Goal: Task Accomplishment & Management: Manage account settings

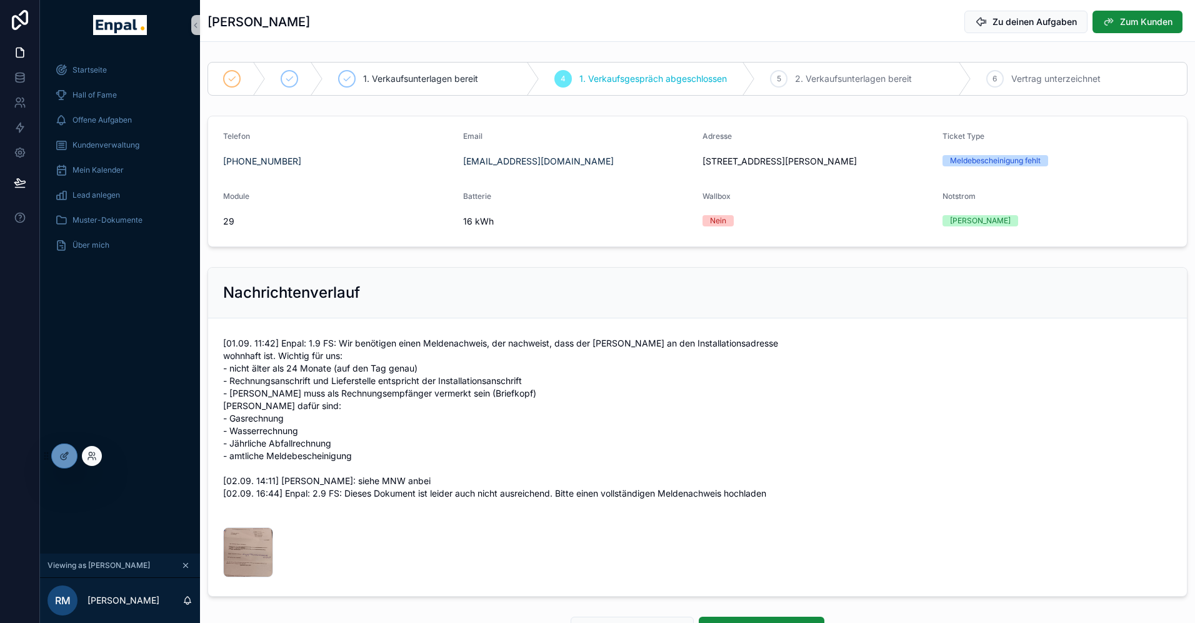
click at [98, 461] on div at bounding box center [92, 456] width 20 height 20
click at [93, 456] on icon at bounding box center [92, 456] width 10 height 10
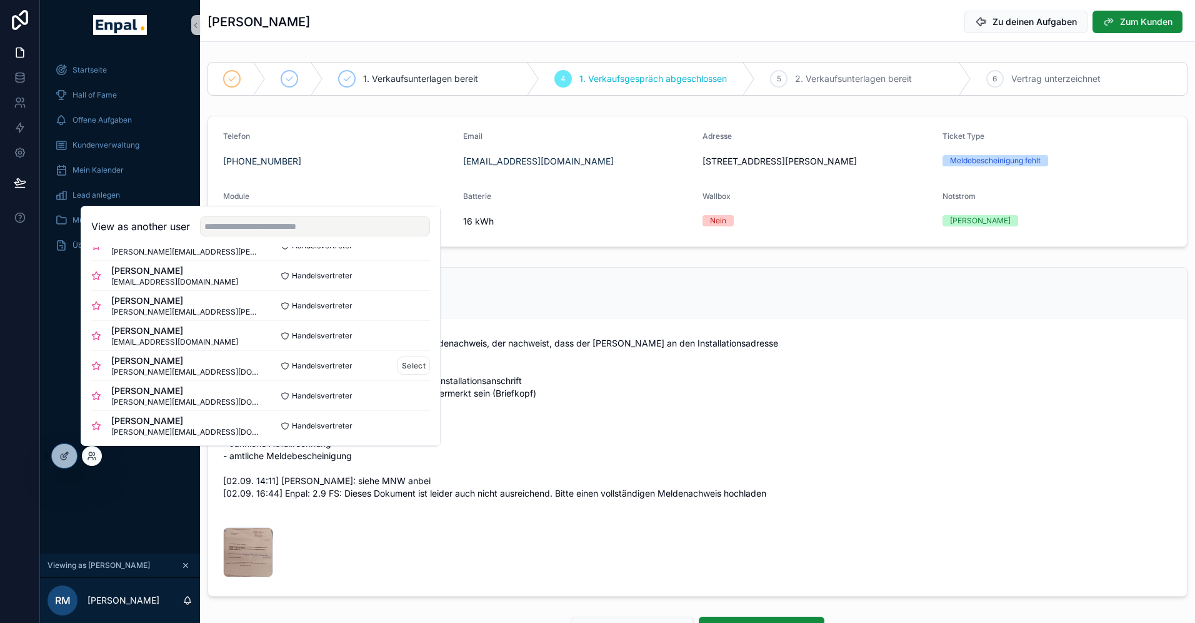
scroll to position [151, 0]
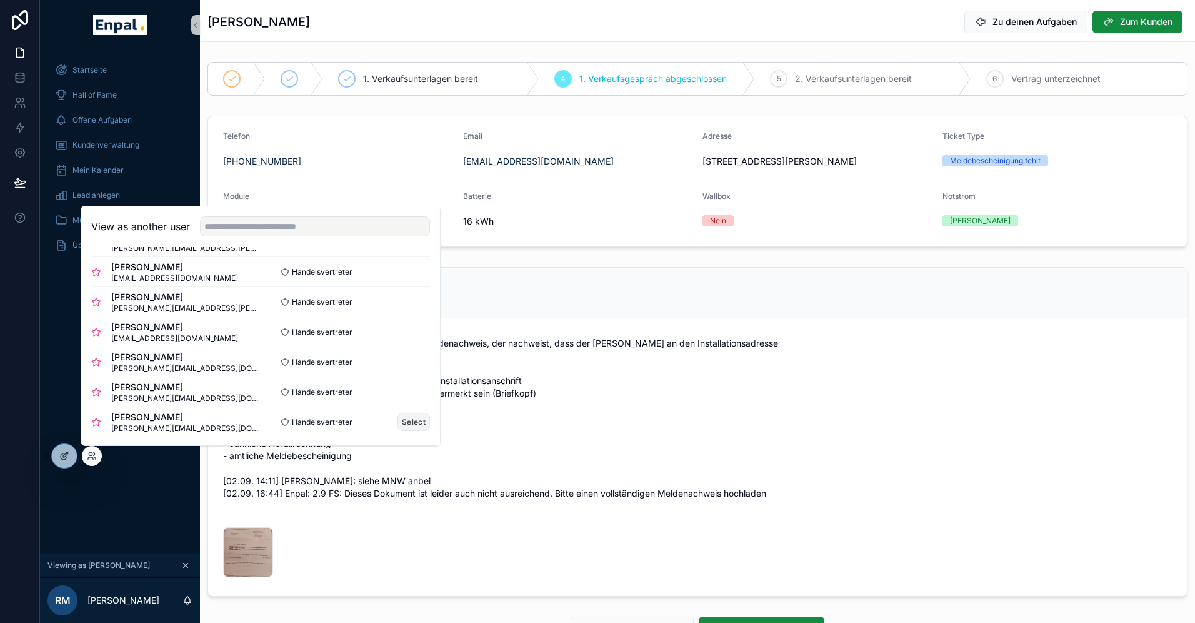
click at [409, 421] on button "Select" at bounding box center [414, 422] width 33 height 18
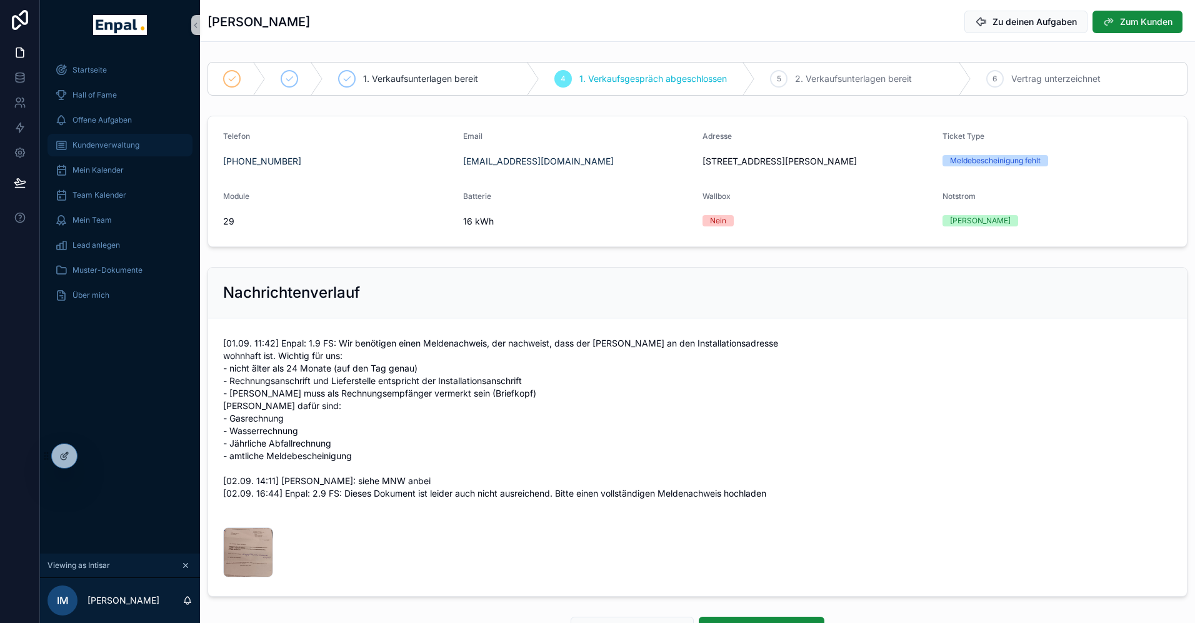
click at [95, 141] on span "Kundenverwaltung" at bounding box center [106, 145] width 67 height 10
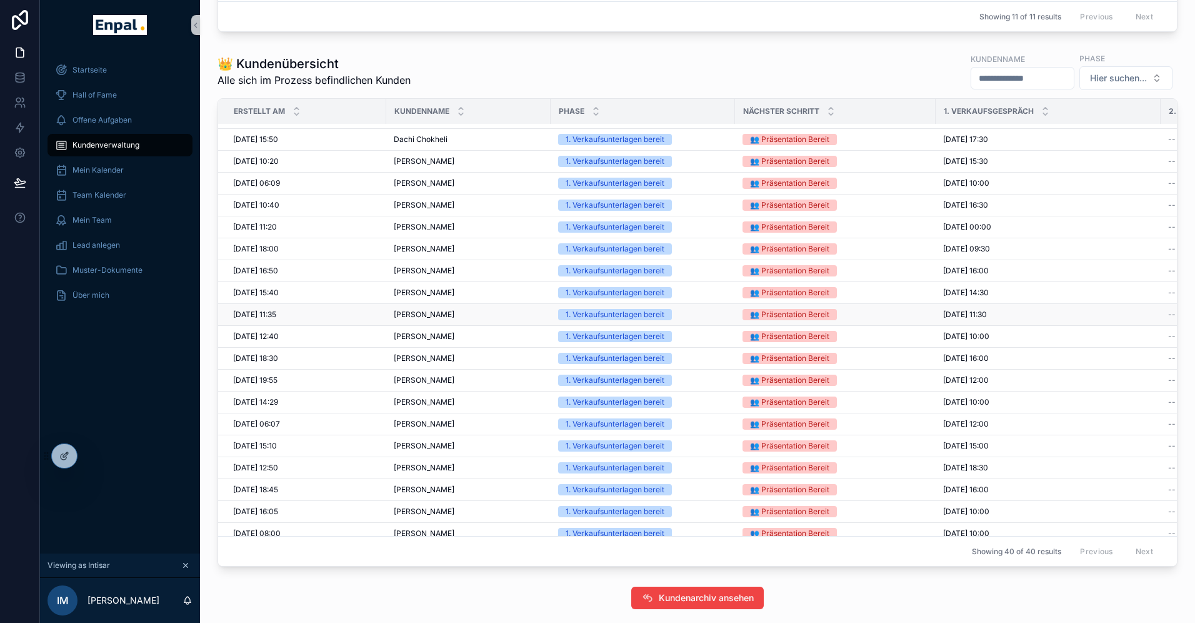
scroll to position [452, 0]
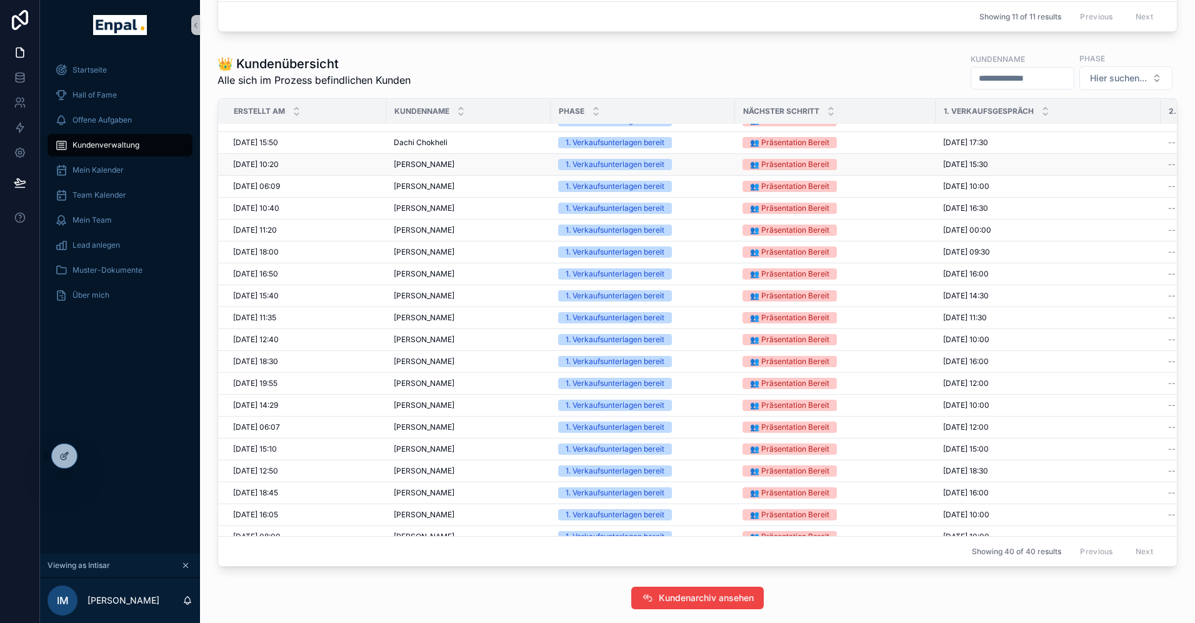
click at [429, 161] on span "Pui-Yee Heine" at bounding box center [424, 164] width 61 height 10
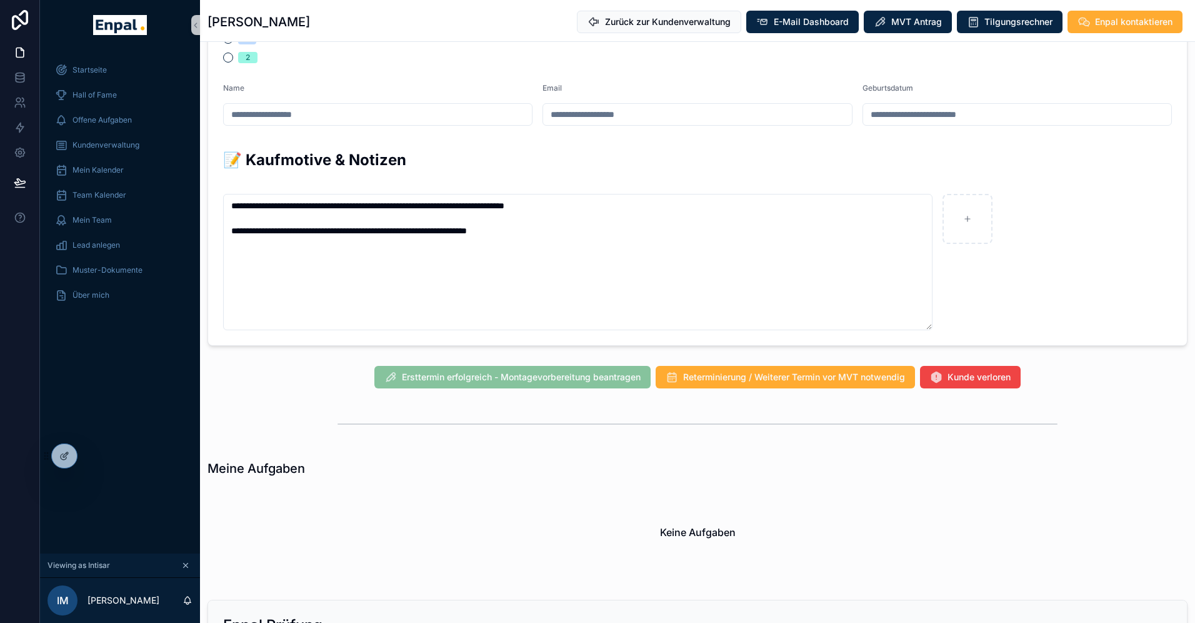
scroll to position [740, 0]
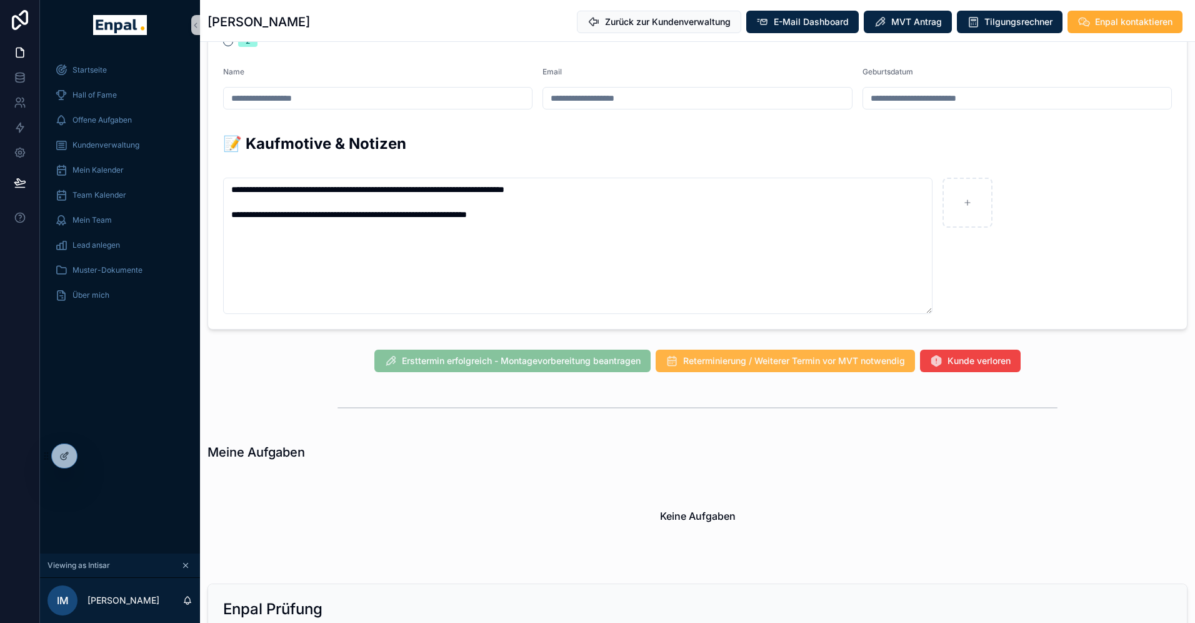
click at [711, 359] on span "Reterminierung / Weiterer Termin vor MVT notwendig" at bounding box center [794, 360] width 222 height 13
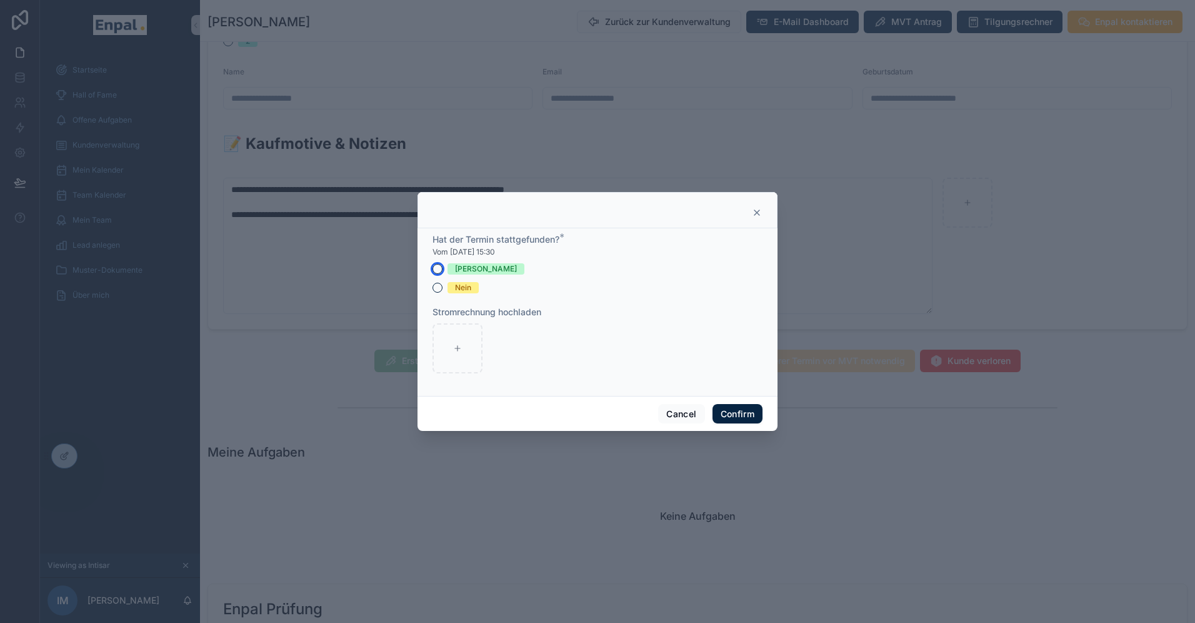
click at [438, 268] on button "Ja" at bounding box center [438, 269] width 10 height 10
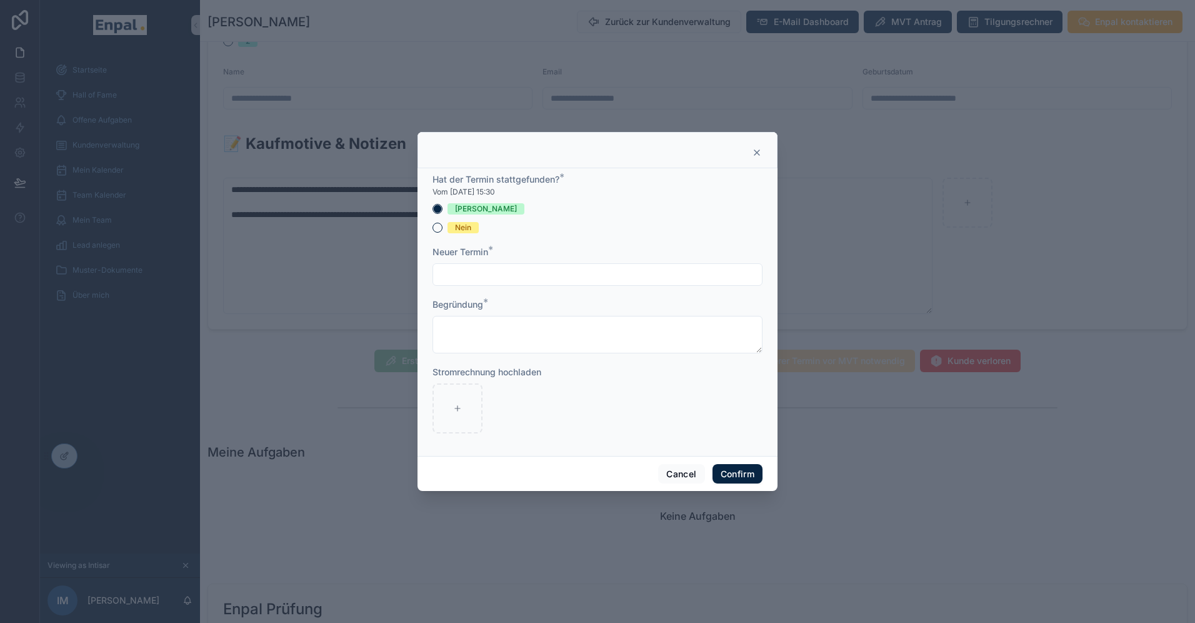
click at [469, 273] on input "text" at bounding box center [597, 275] width 329 height 18
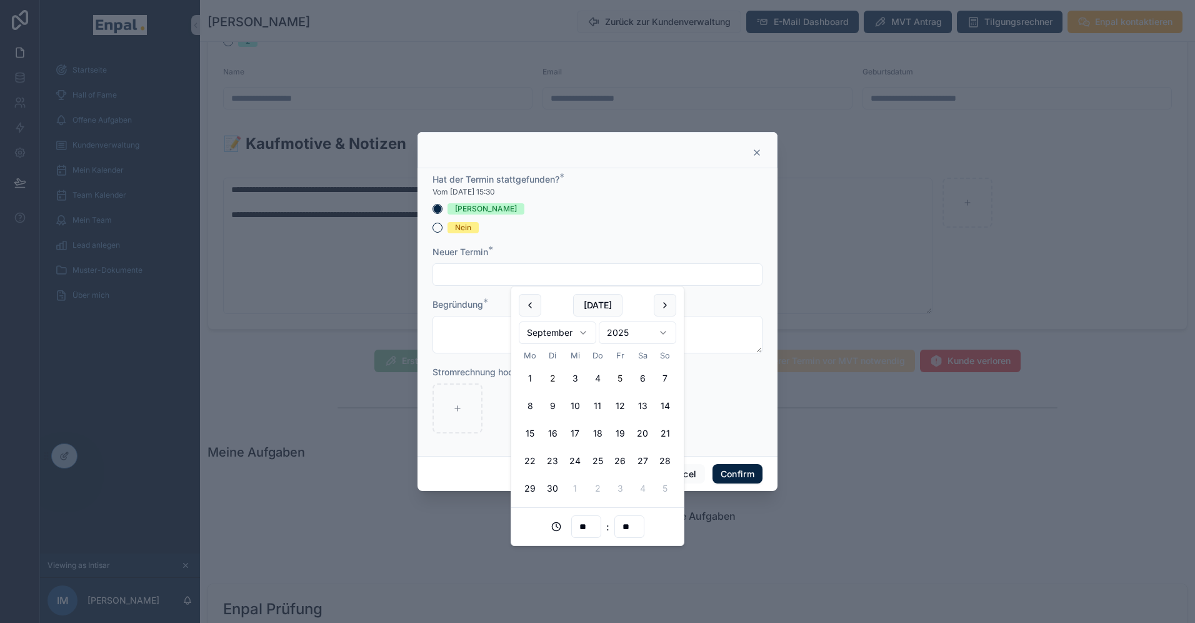
click at [623, 383] on button "5" at bounding box center [620, 378] width 23 height 23
click at [588, 530] on input "**" at bounding box center [586, 527] width 29 height 18
click at [570, 428] on div "17" at bounding box center [586, 428] width 56 height 20
type input "**********"
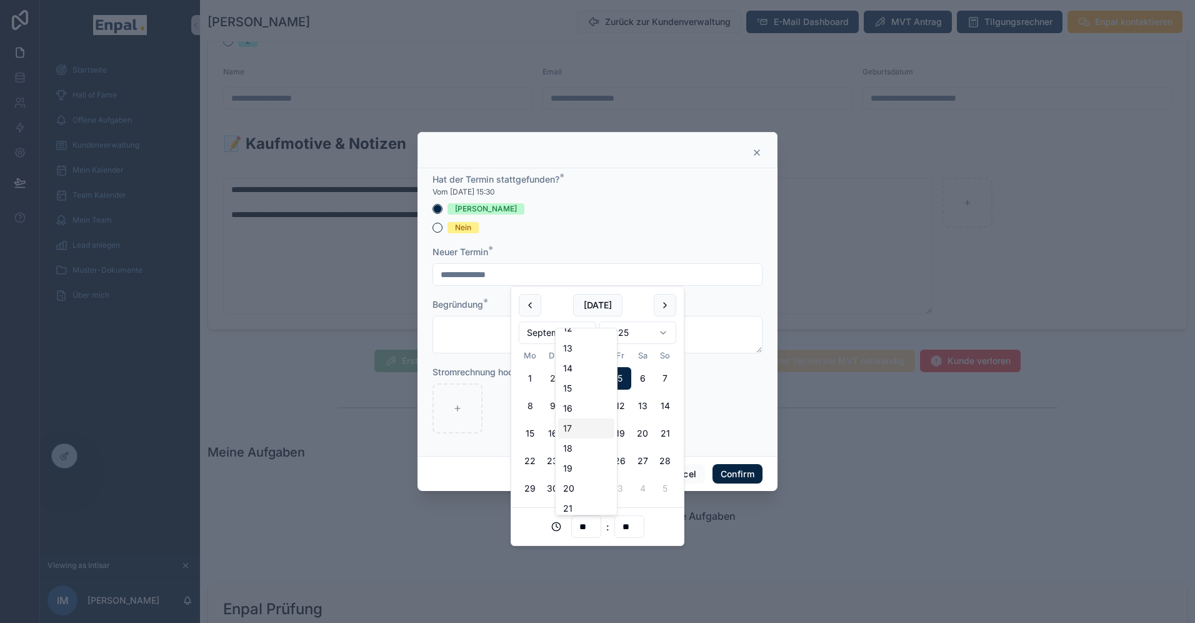
type input "**"
click at [473, 477] on div "Cancel Confirm" at bounding box center [598, 474] width 360 height 36
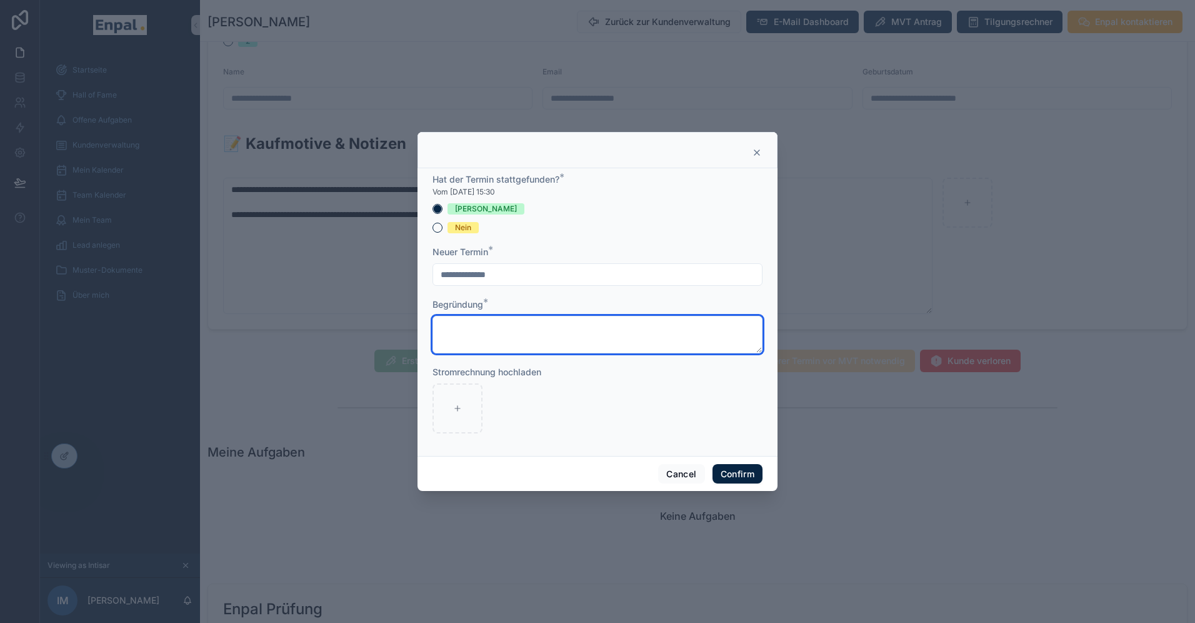
click at [474, 337] on textarea at bounding box center [598, 335] width 330 height 38
paste textarea "**********"
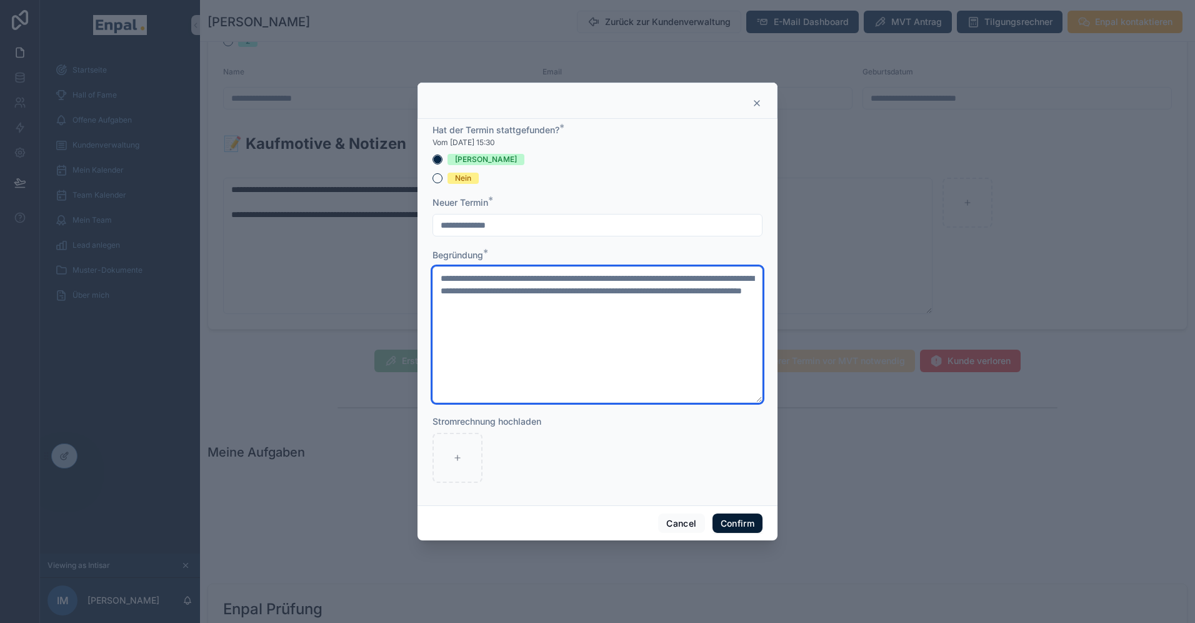
type textarea "**********"
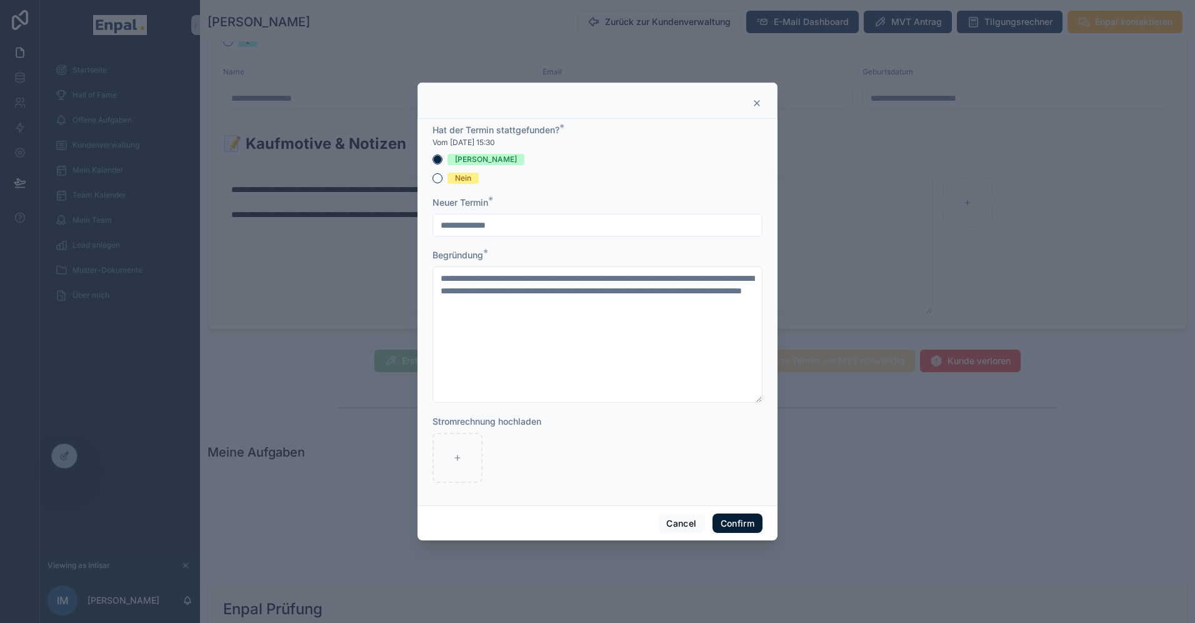
click at [738, 520] on button "Confirm" at bounding box center [738, 523] width 50 height 20
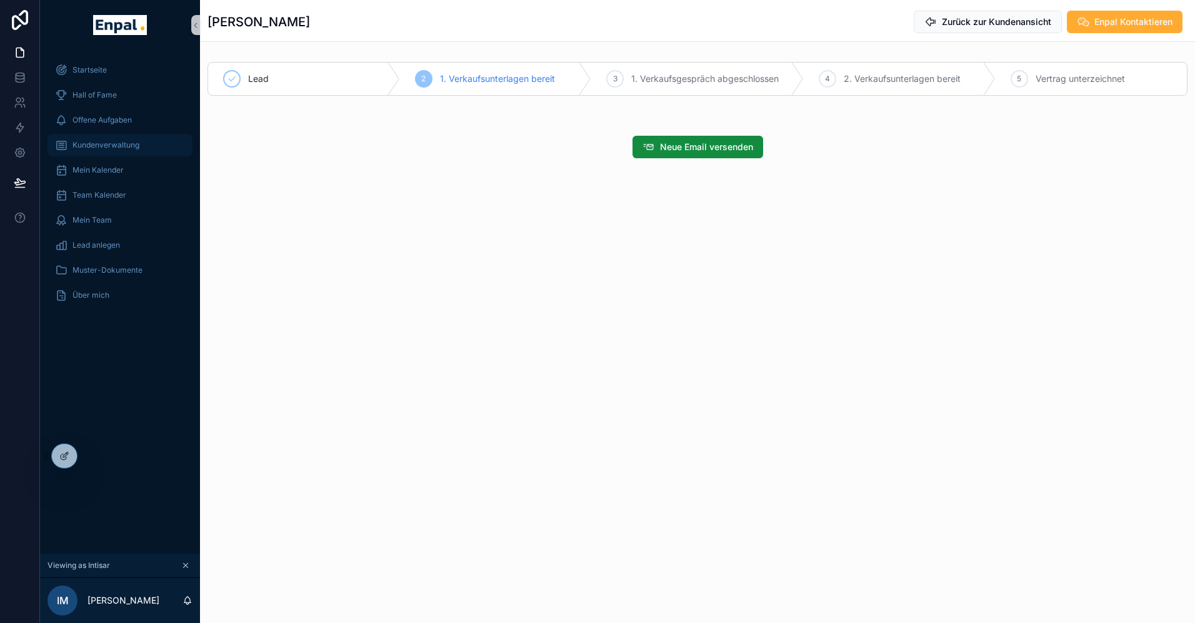
click at [101, 143] on span "Kundenverwaltung" at bounding box center [106, 145] width 67 height 10
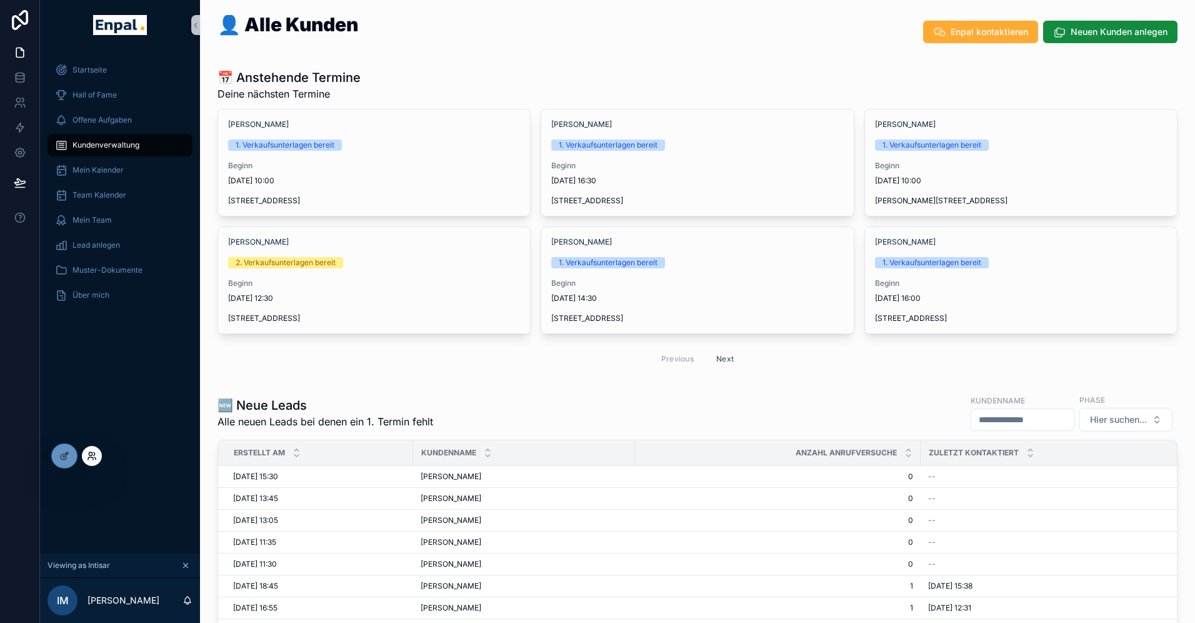
click at [95, 451] on icon at bounding box center [92, 456] width 10 height 10
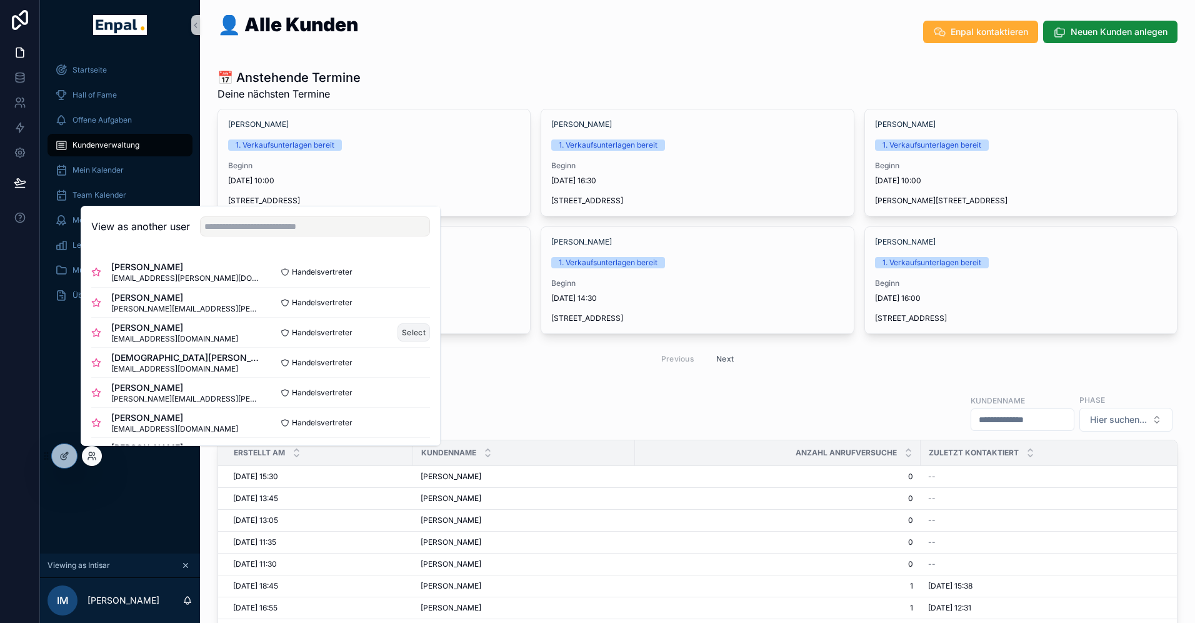
click at [413, 331] on button "Select" at bounding box center [414, 332] width 33 height 18
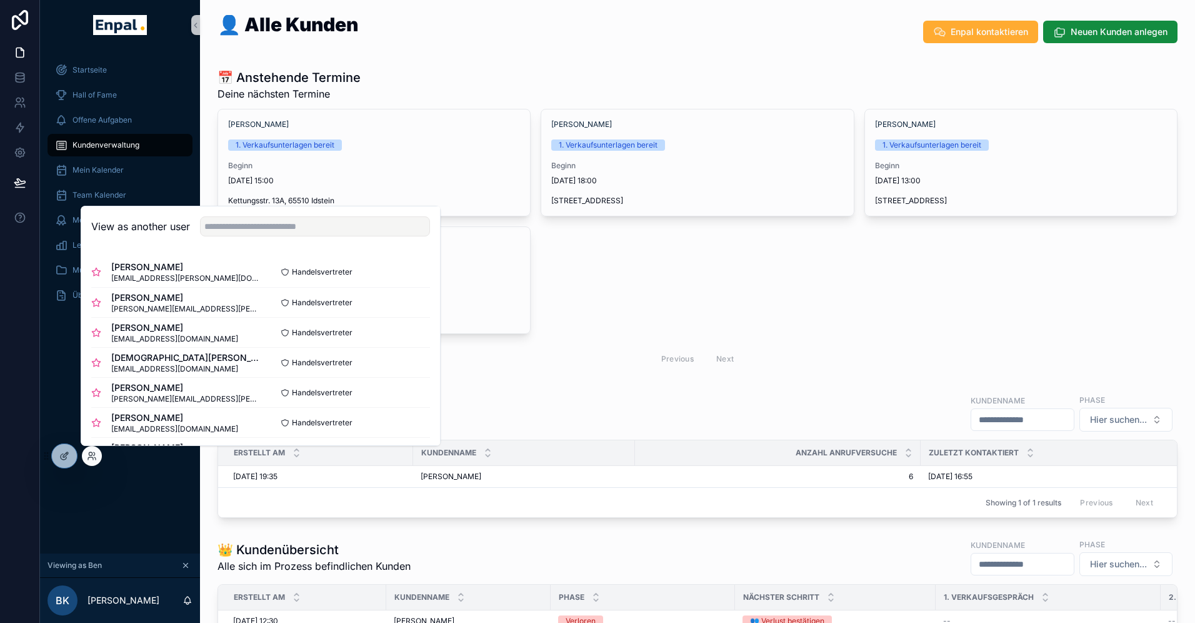
click at [57, 324] on div "Startseite Hall of Fame Offene Aufgaben Kundenverwaltung Mein Kalender Team Kal…" at bounding box center [120, 301] width 160 height 503
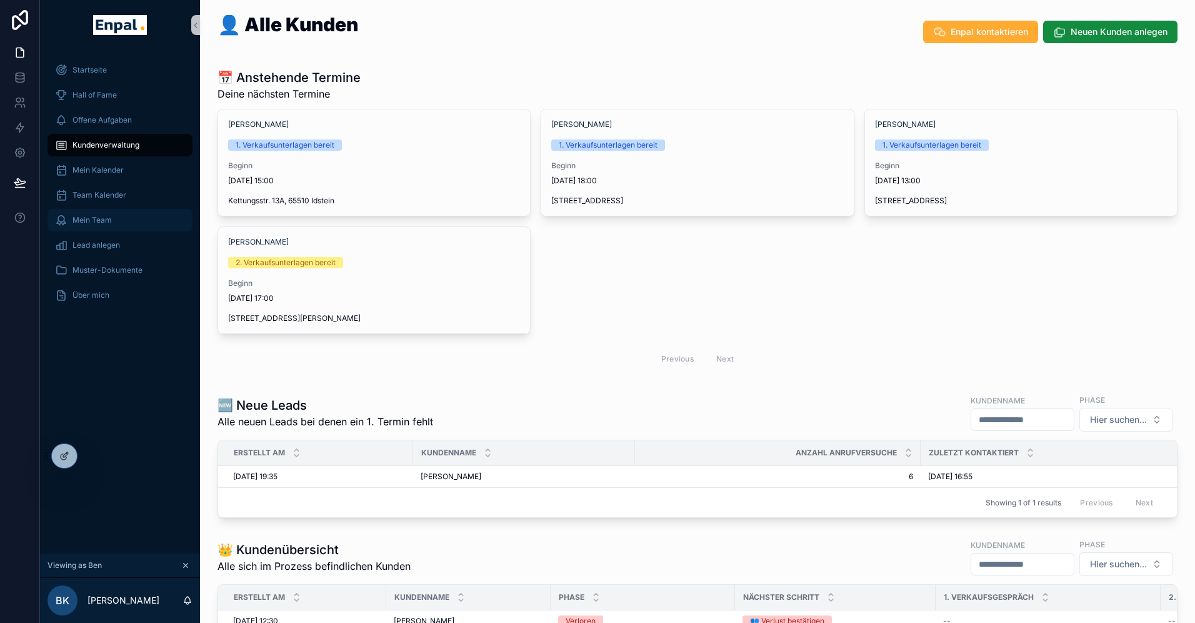
click at [93, 220] on span "Mein Team" at bounding box center [92, 220] width 39 height 10
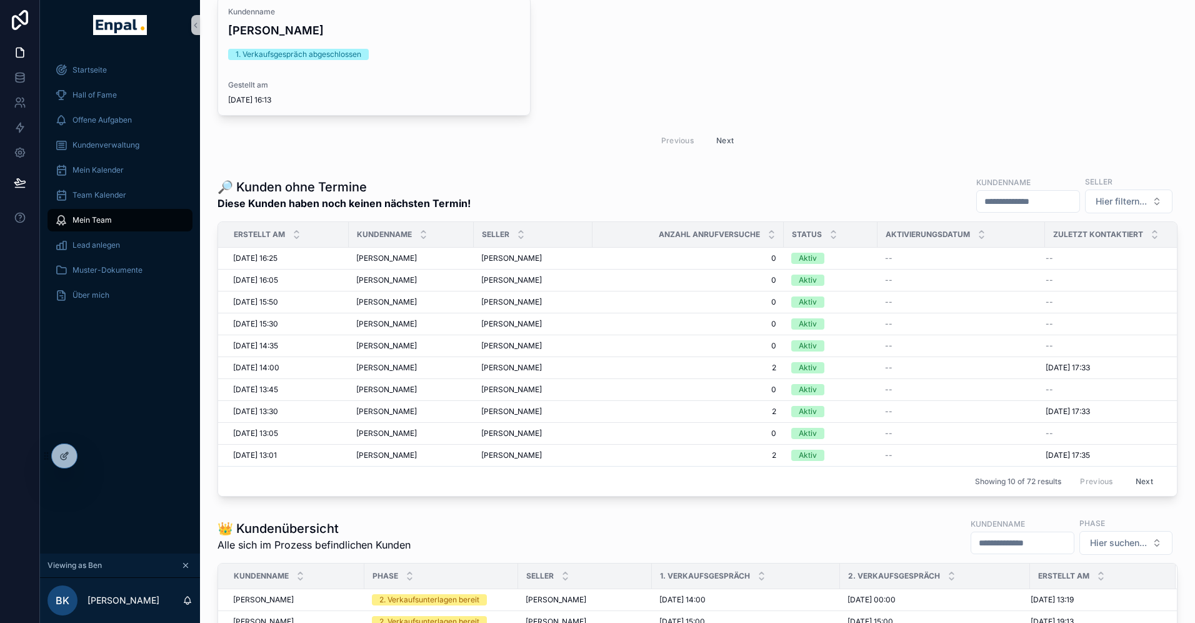
scroll to position [1289, 0]
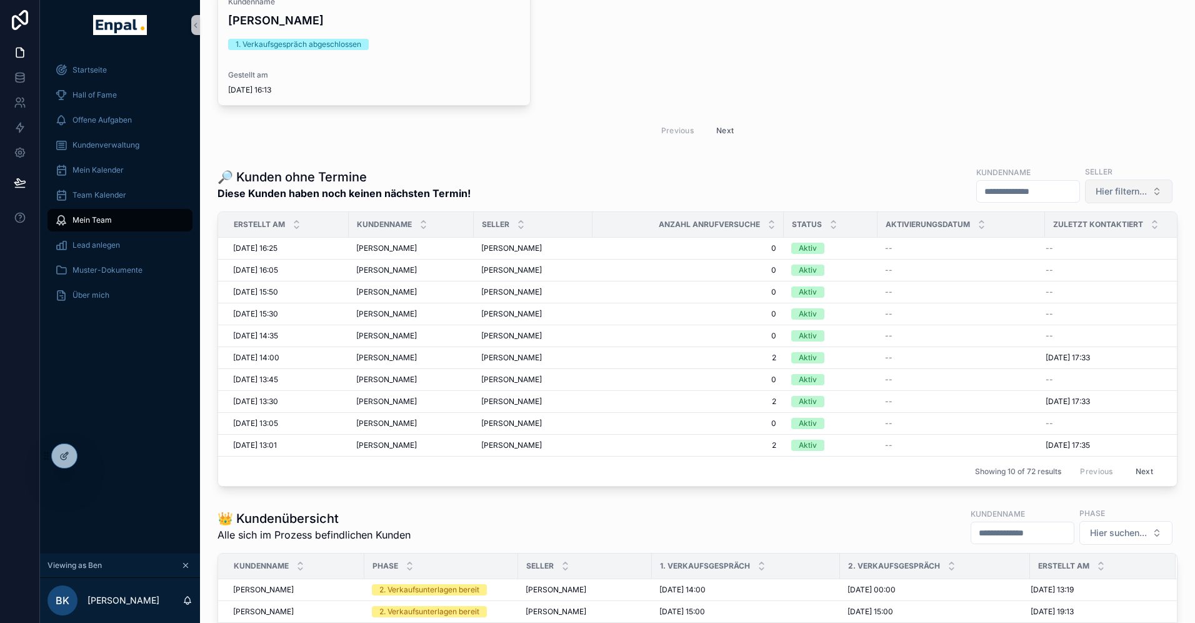
click at [1115, 191] on span "Hier filtern..." at bounding box center [1121, 191] width 51 height 13
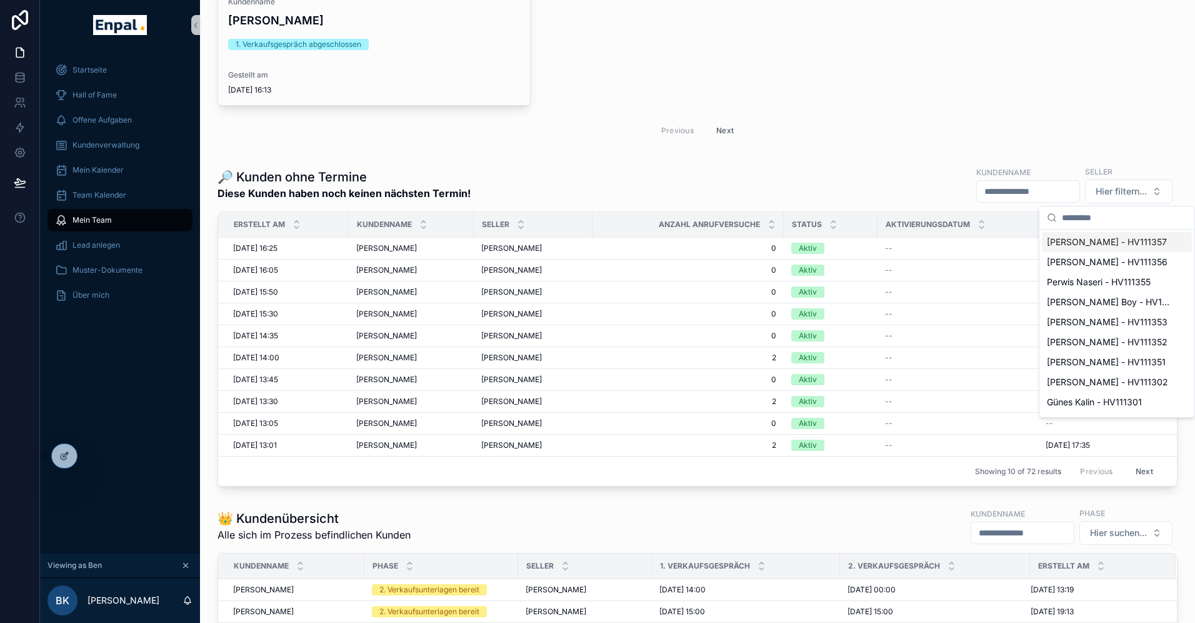
click at [1088, 239] on span "Karsten Kutzke - HV111357" at bounding box center [1107, 242] width 120 height 13
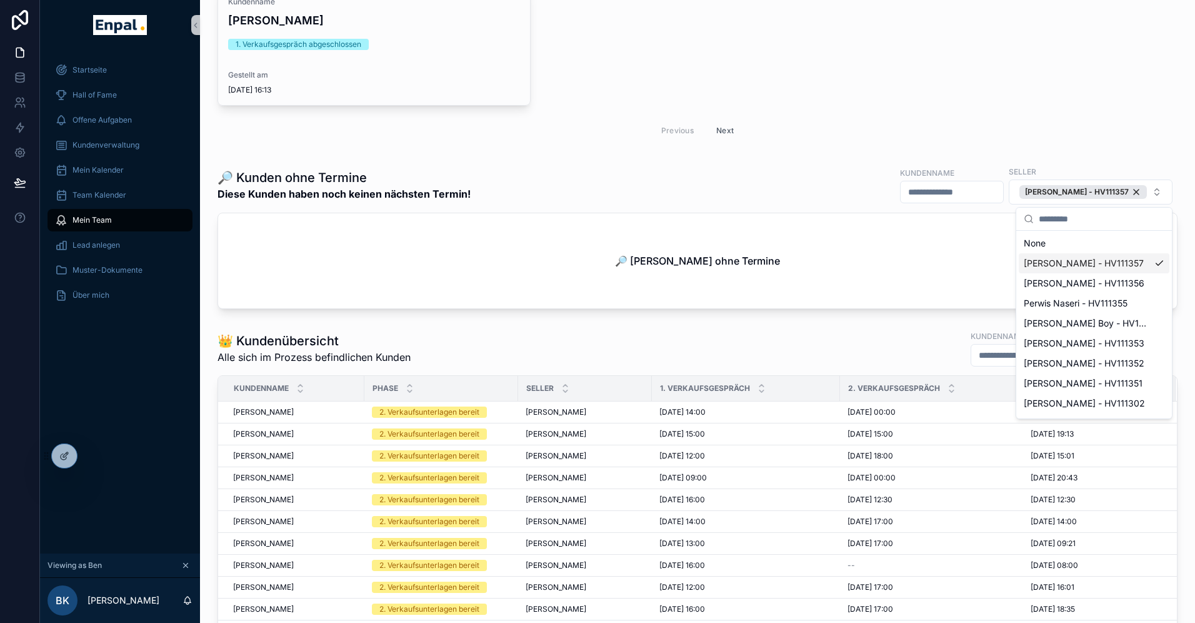
click at [1055, 264] on span "Karsten Kutzke - HV111357" at bounding box center [1084, 263] width 120 height 13
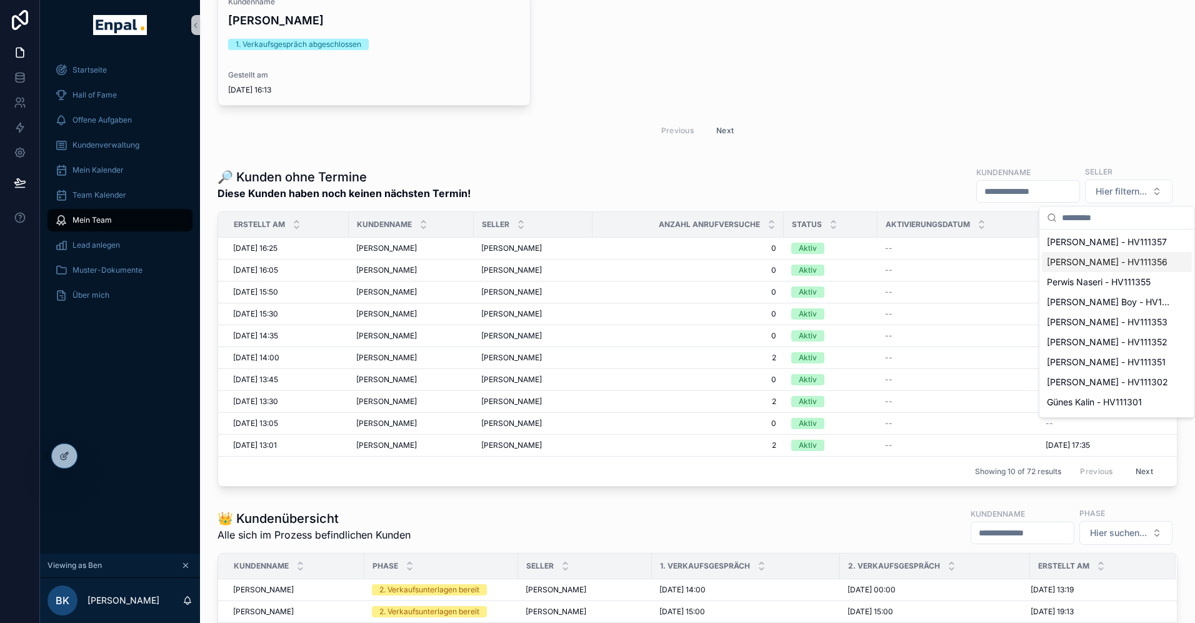
click at [1071, 263] on span "Ahmad Aluko - HV111356" at bounding box center [1107, 262] width 121 height 13
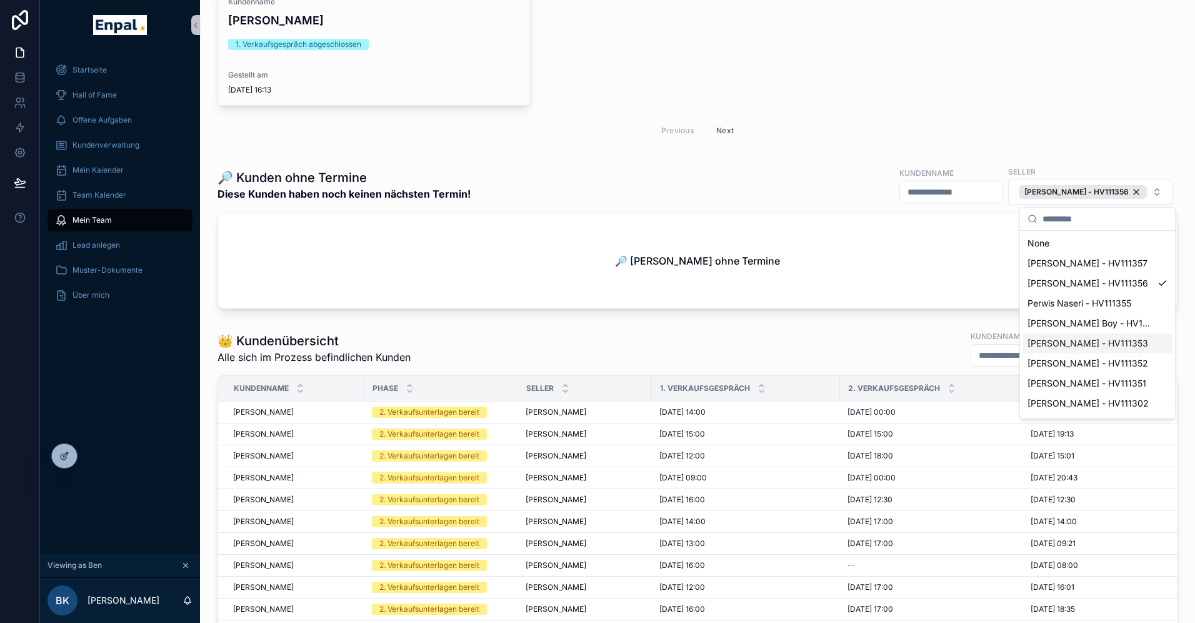
click at [1053, 341] on span "Klaus Tümmler - HV111353" at bounding box center [1088, 343] width 121 height 13
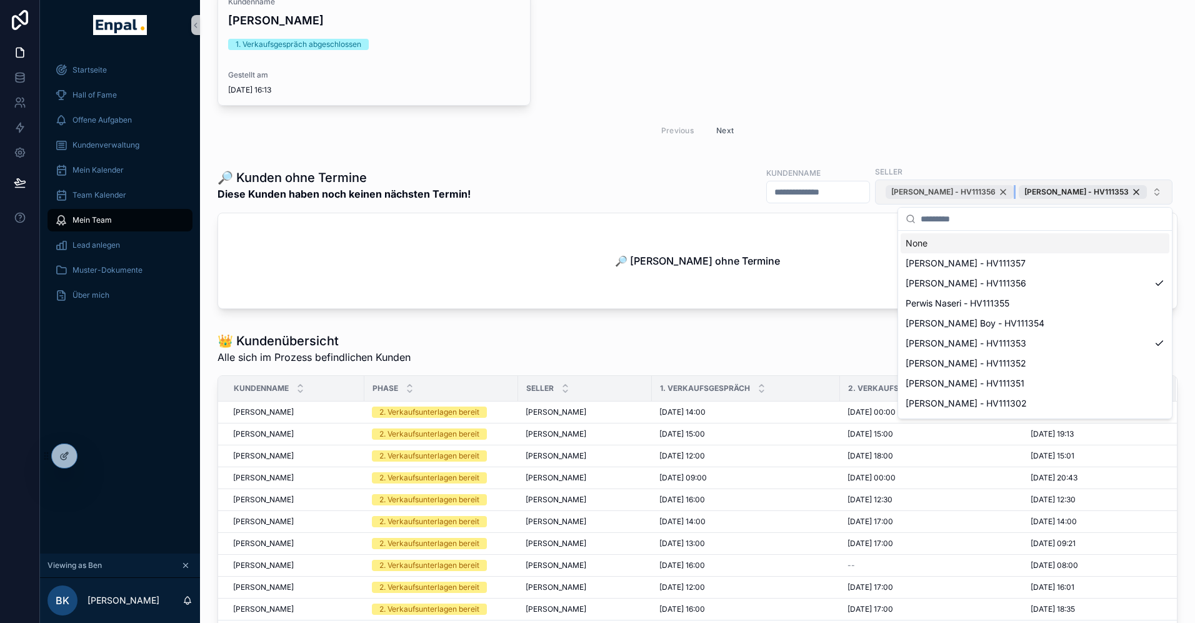
click at [1012, 189] on div "Ahmad Aluko - HV111356" at bounding box center [950, 192] width 128 height 14
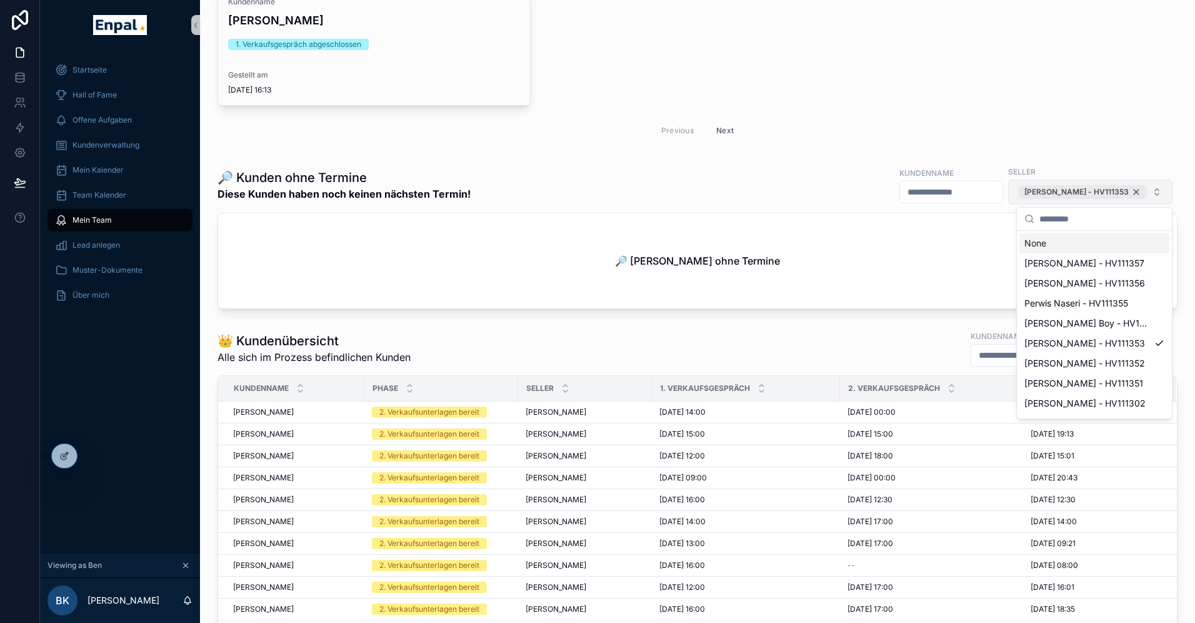
click at [1138, 191] on div "Klaus Tümmler - HV111353" at bounding box center [1083, 192] width 128 height 14
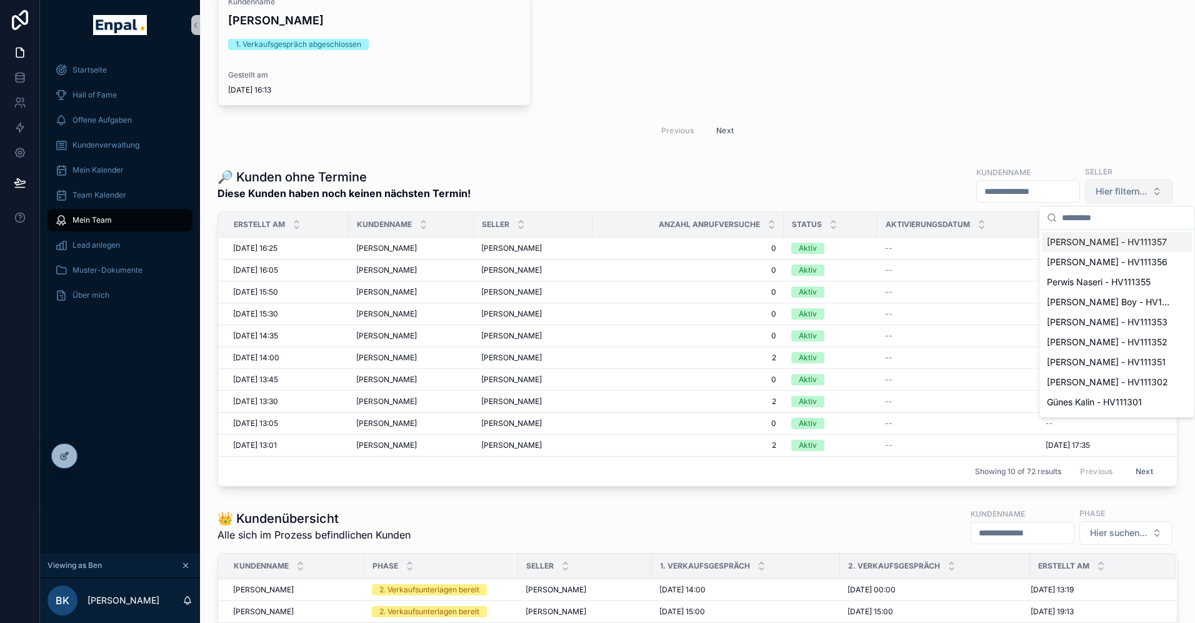
click at [1119, 193] on span "Hier filtern..." at bounding box center [1121, 191] width 51 height 13
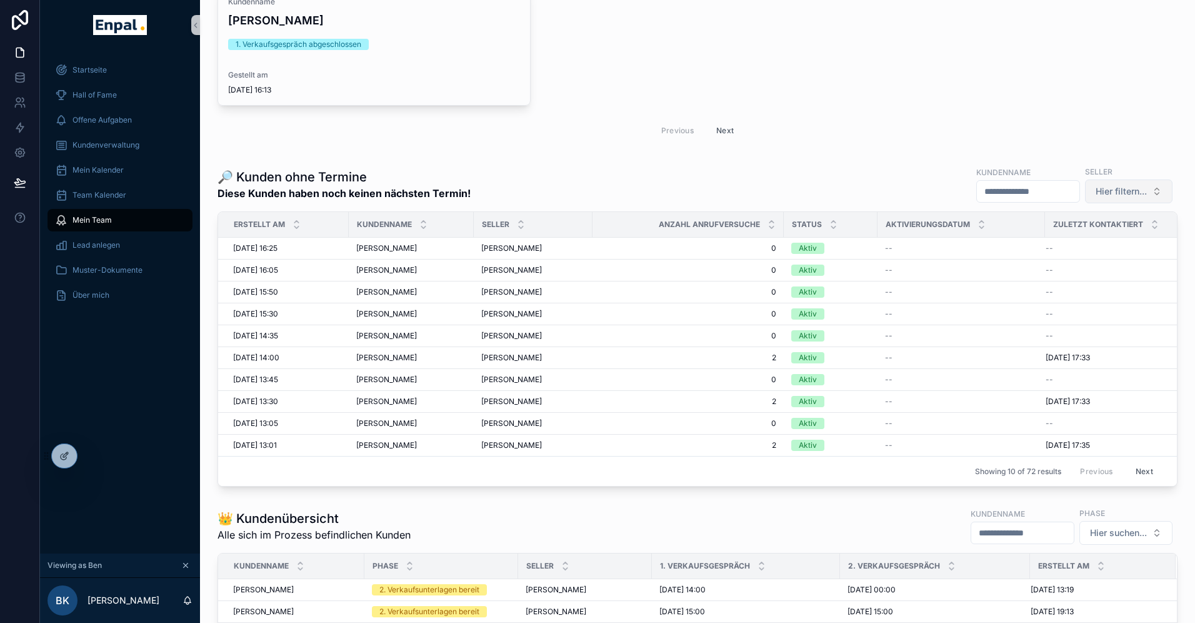
click at [1114, 195] on span "Hier filtern..." at bounding box center [1121, 191] width 51 height 13
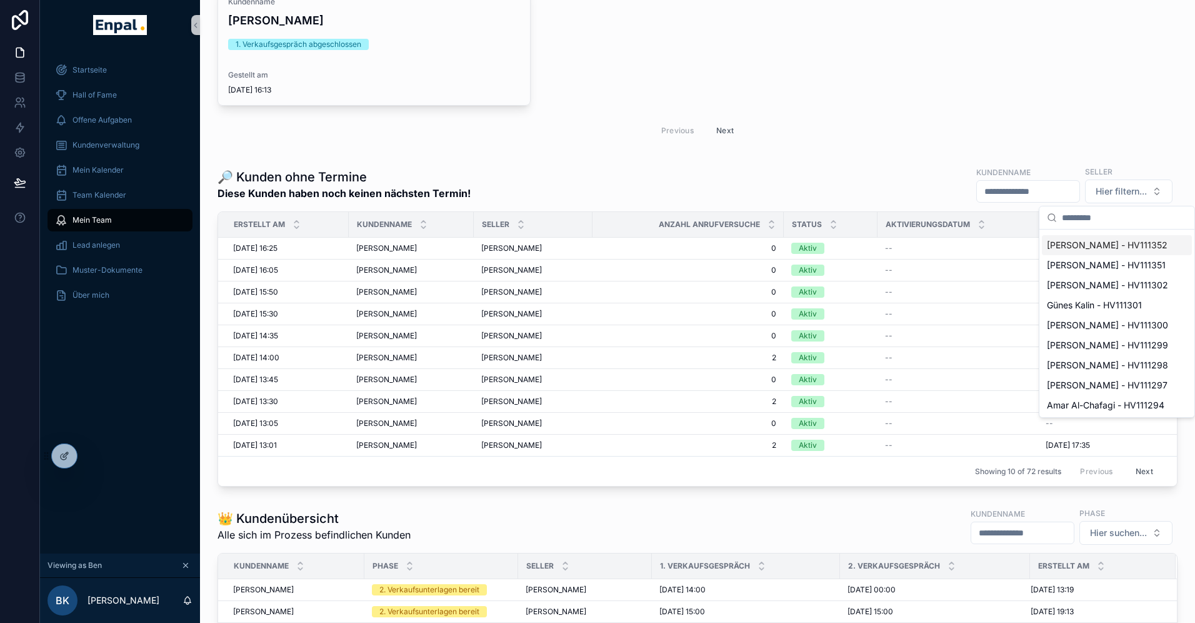
scroll to position [106, 0]
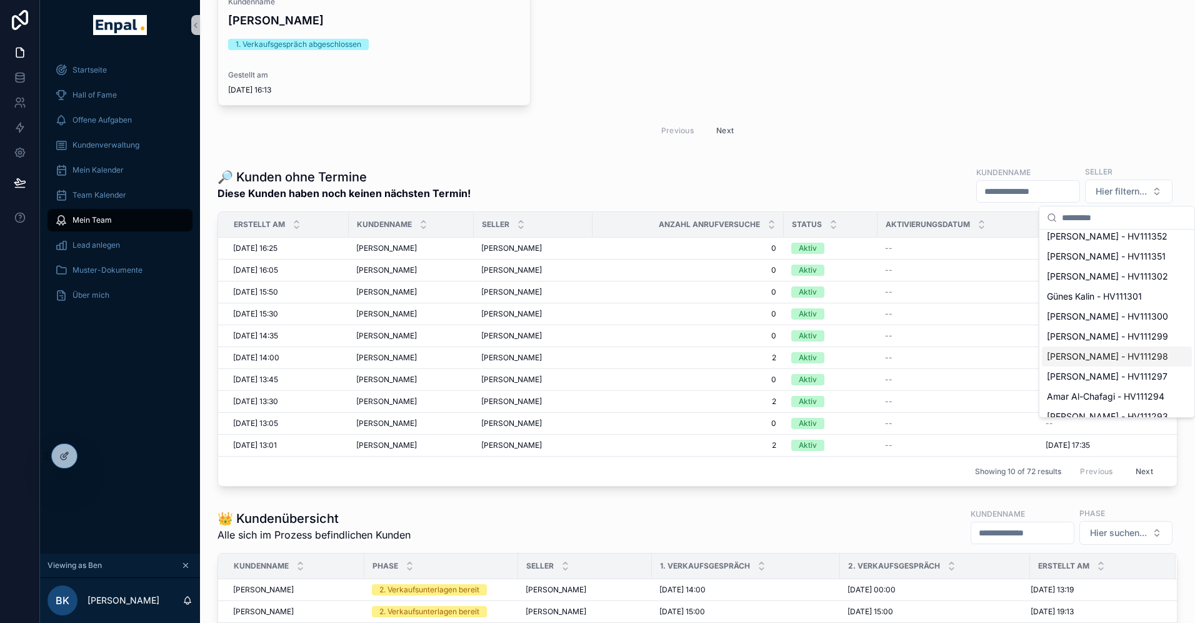
click at [1083, 355] on span "Christian Brown - HV111298" at bounding box center [1107, 356] width 121 height 13
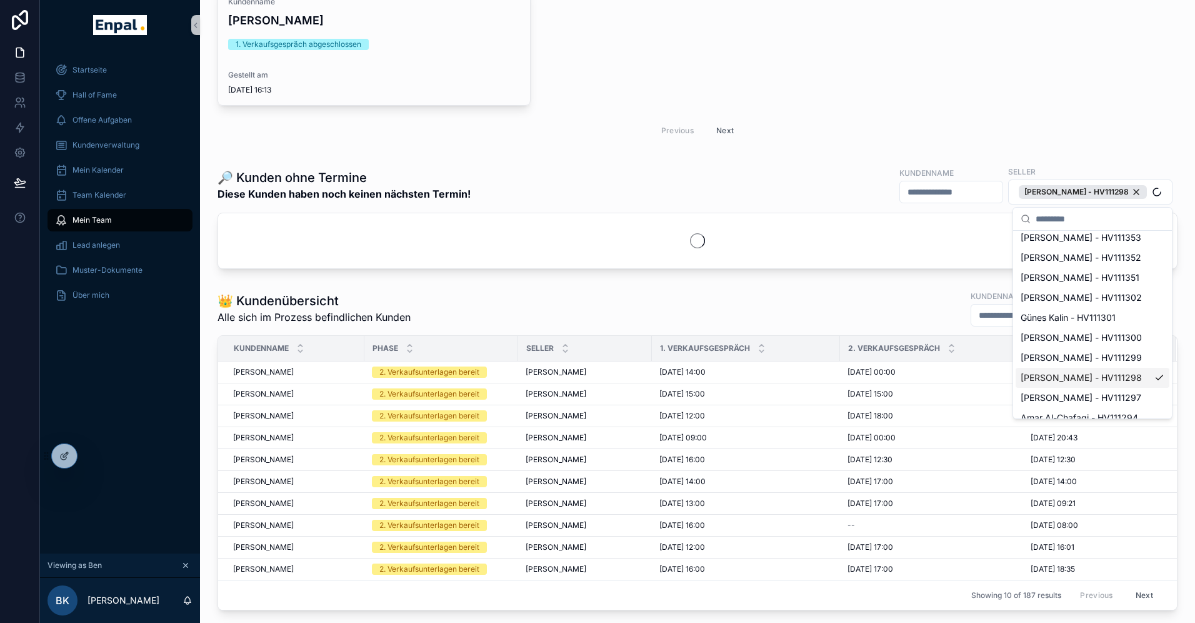
scroll to position [126, 0]
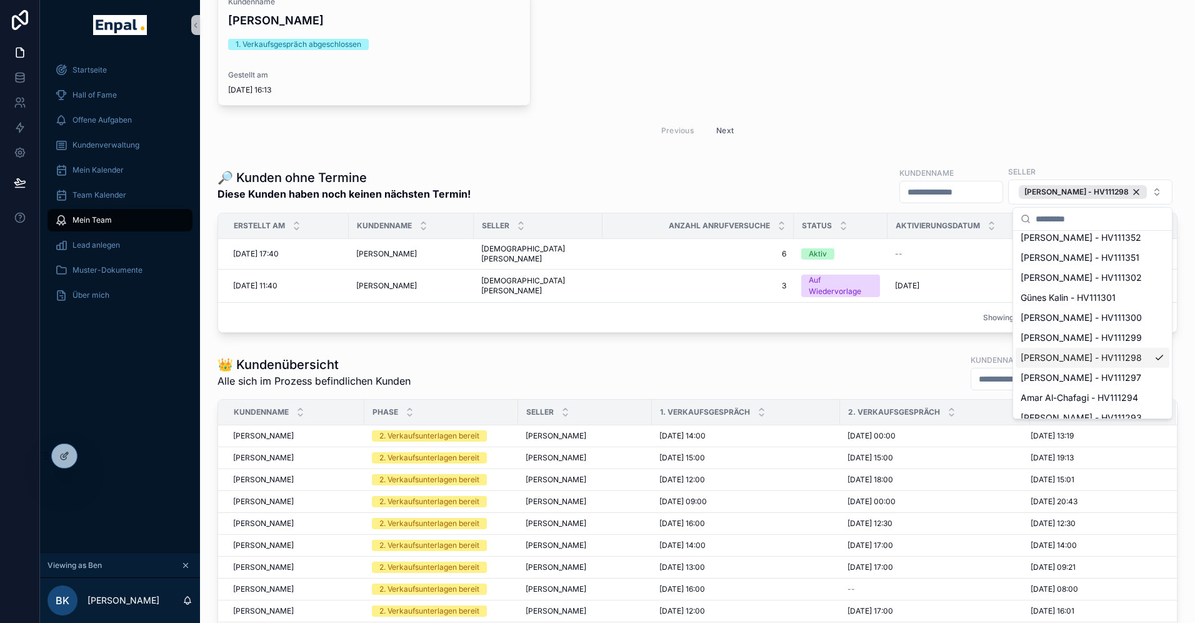
click at [1083, 356] on span "Christian Brown - HV111298" at bounding box center [1081, 357] width 121 height 13
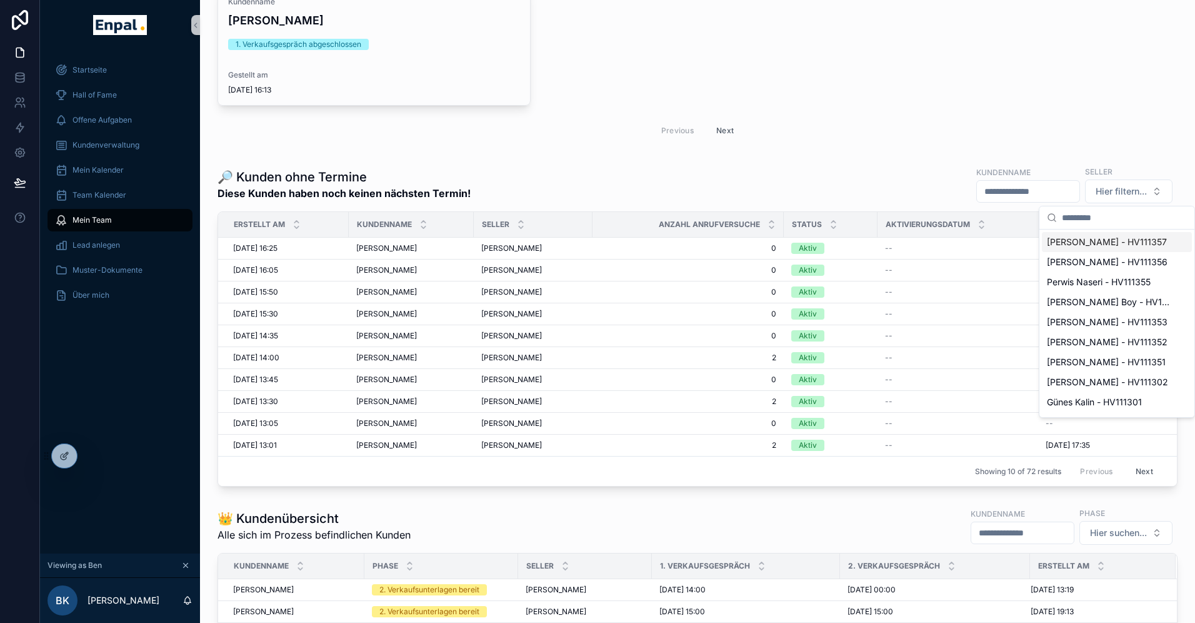
click at [1067, 241] on span "Karsten Kutzke - HV111357" at bounding box center [1107, 242] width 120 height 13
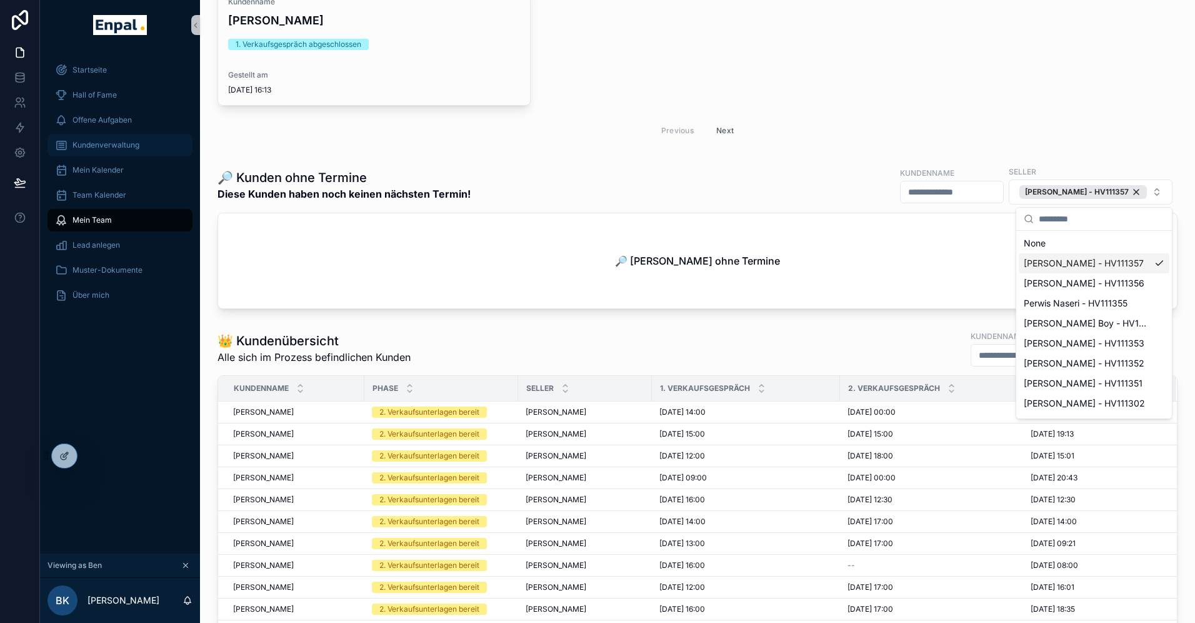
click at [111, 141] on span "Kundenverwaltung" at bounding box center [106, 145] width 67 height 10
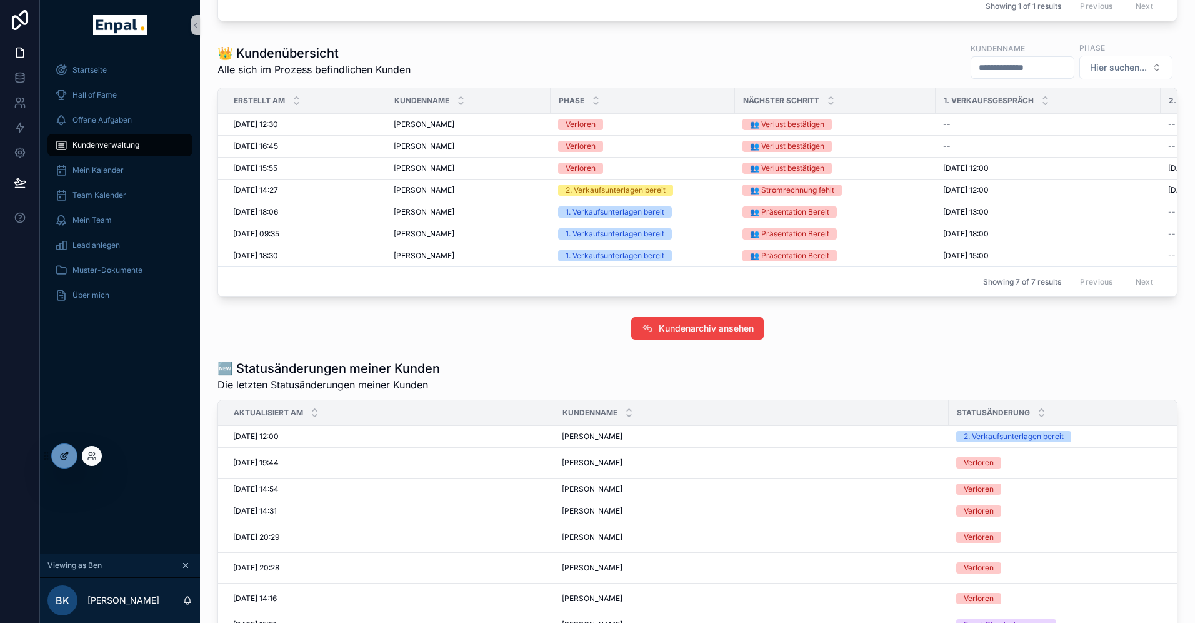
scroll to position [706, 0]
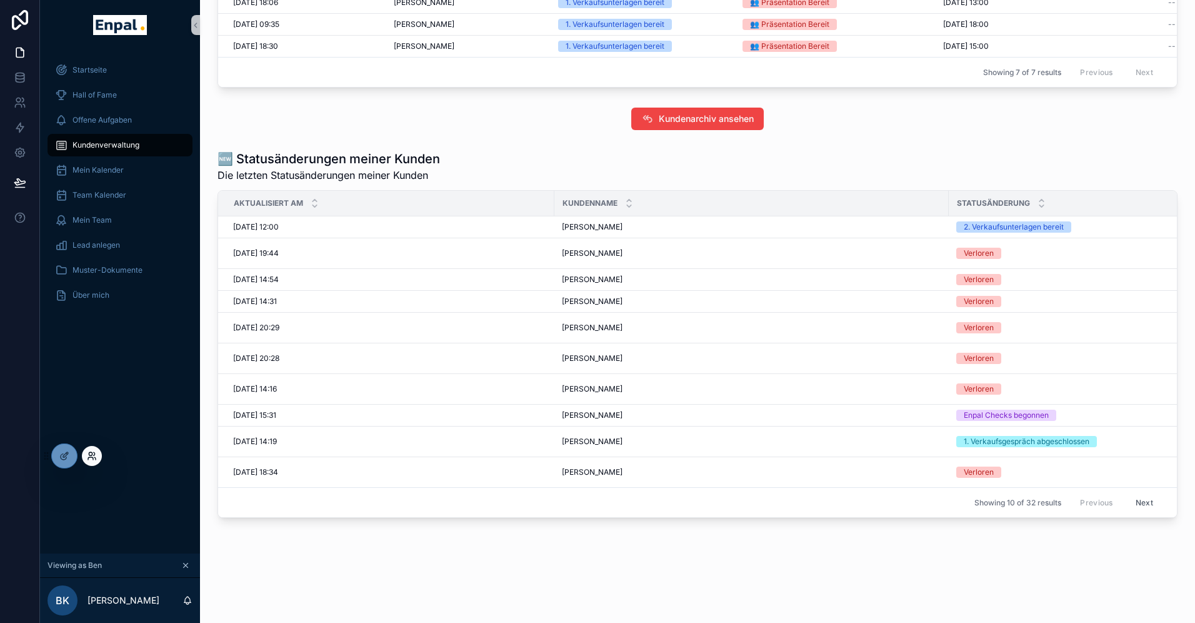
click at [89, 454] on icon at bounding box center [90, 453] width 3 height 3
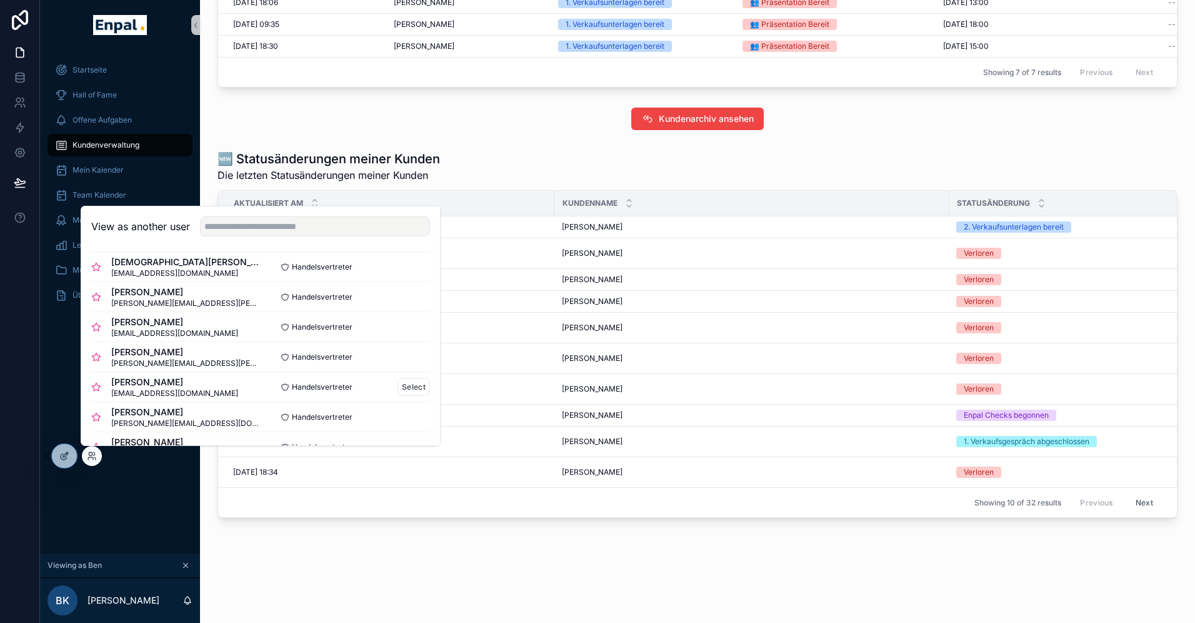
scroll to position [167, 0]
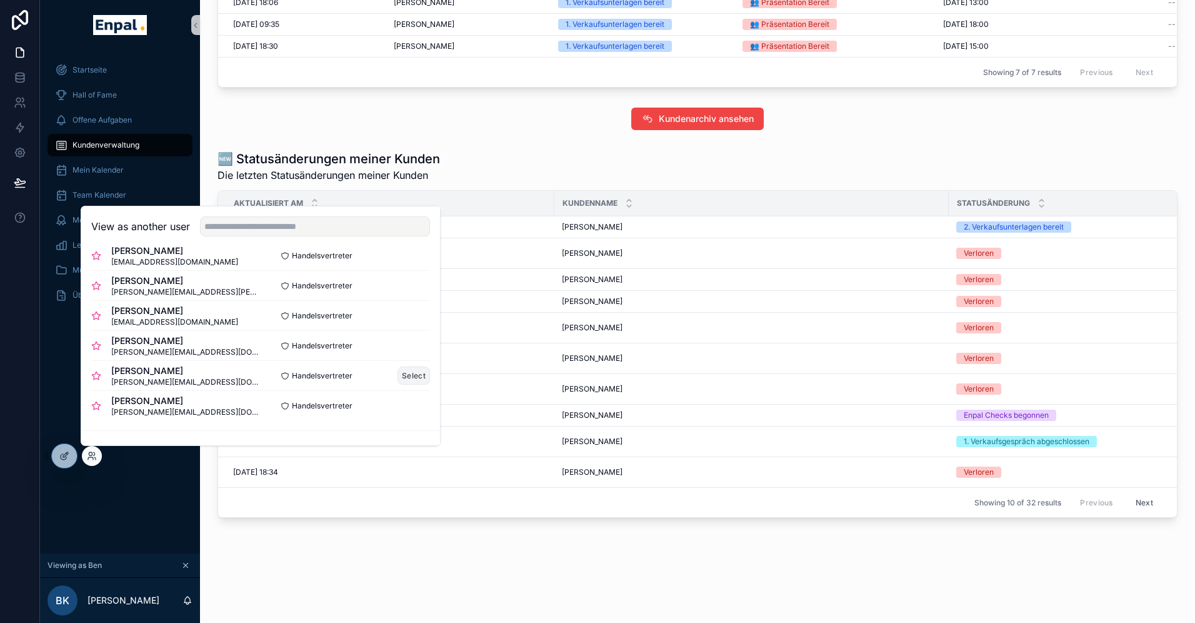
click at [407, 371] on button "Select" at bounding box center [414, 375] width 33 height 18
